Goal: Navigation & Orientation: Find specific page/section

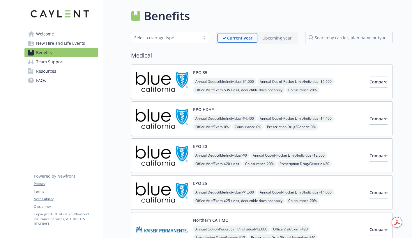
click at [61, 29] on link "Welcome" at bounding box center [61, 33] width 74 height 9
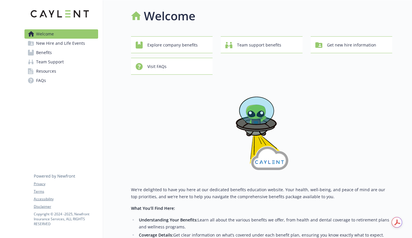
click at [54, 66] on span "Team Support" at bounding box center [50, 61] width 28 height 9
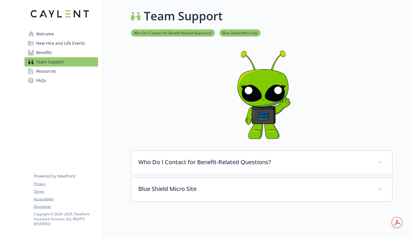
click at [54, 67] on span "Resources" at bounding box center [46, 71] width 20 height 9
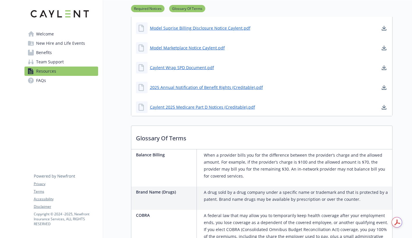
scroll to position [113, 0]
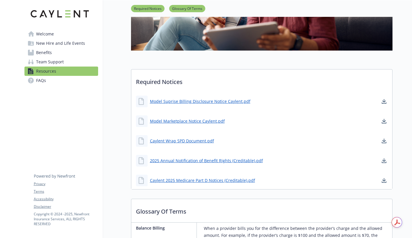
click at [51, 81] on link "FAQs" at bounding box center [61, 80] width 74 height 9
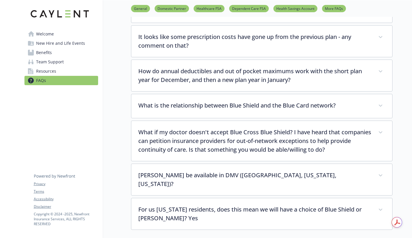
scroll to position [1358, 0]
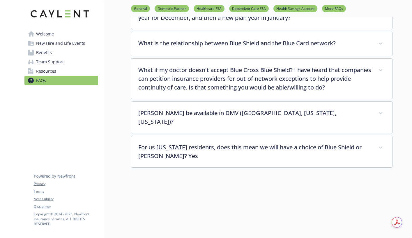
click at [66, 31] on link "Welcome" at bounding box center [61, 33] width 74 height 9
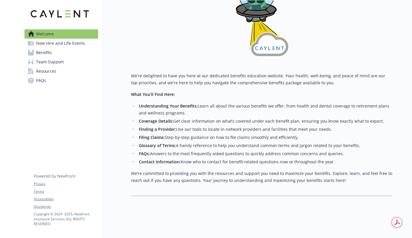
click at [51, 44] on span "New Hire and Life Events" at bounding box center [60, 43] width 49 height 9
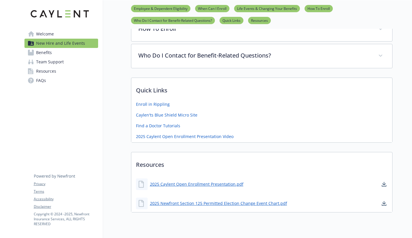
scroll to position [255, 0]
